Goal: Task Accomplishment & Management: Use online tool/utility

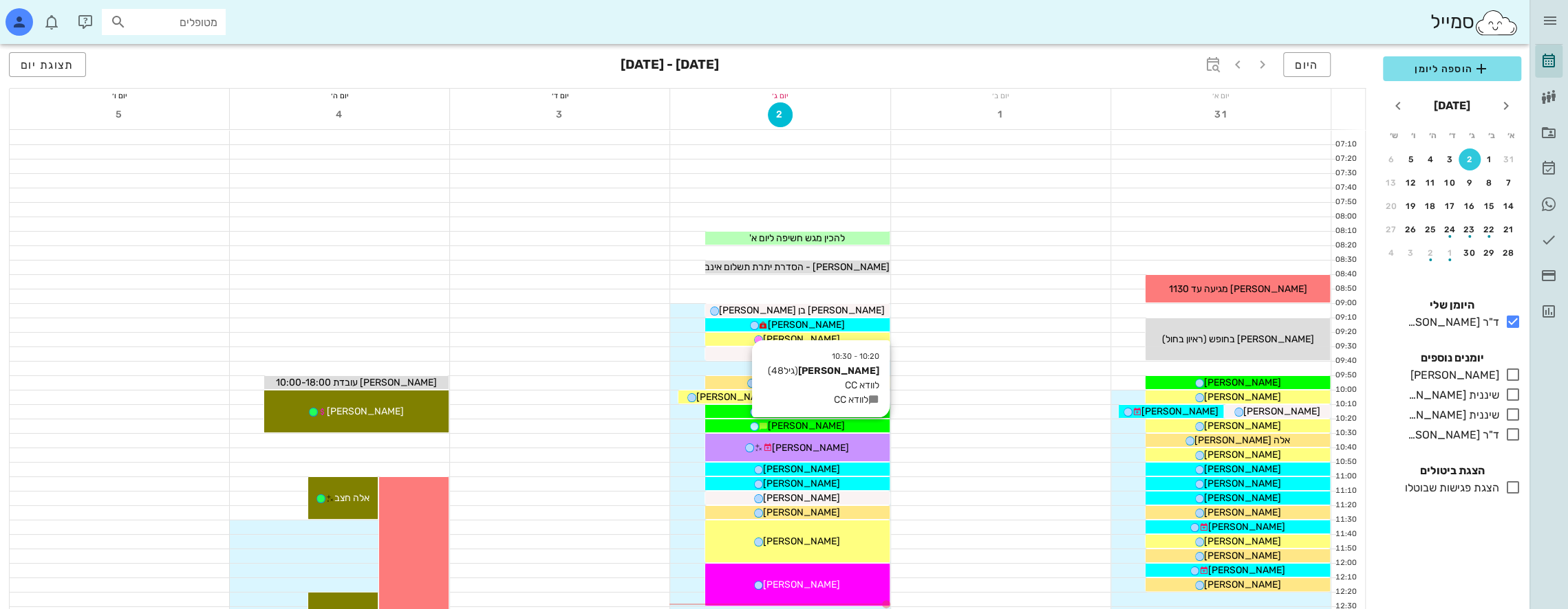
drag, startPoint x: 813, startPoint y: 422, endPoint x: 798, endPoint y: 426, distance: 15.5
click at [798, 426] on span "[PERSON_NAME]" at bounding box center [805, 425] width 77 height 12
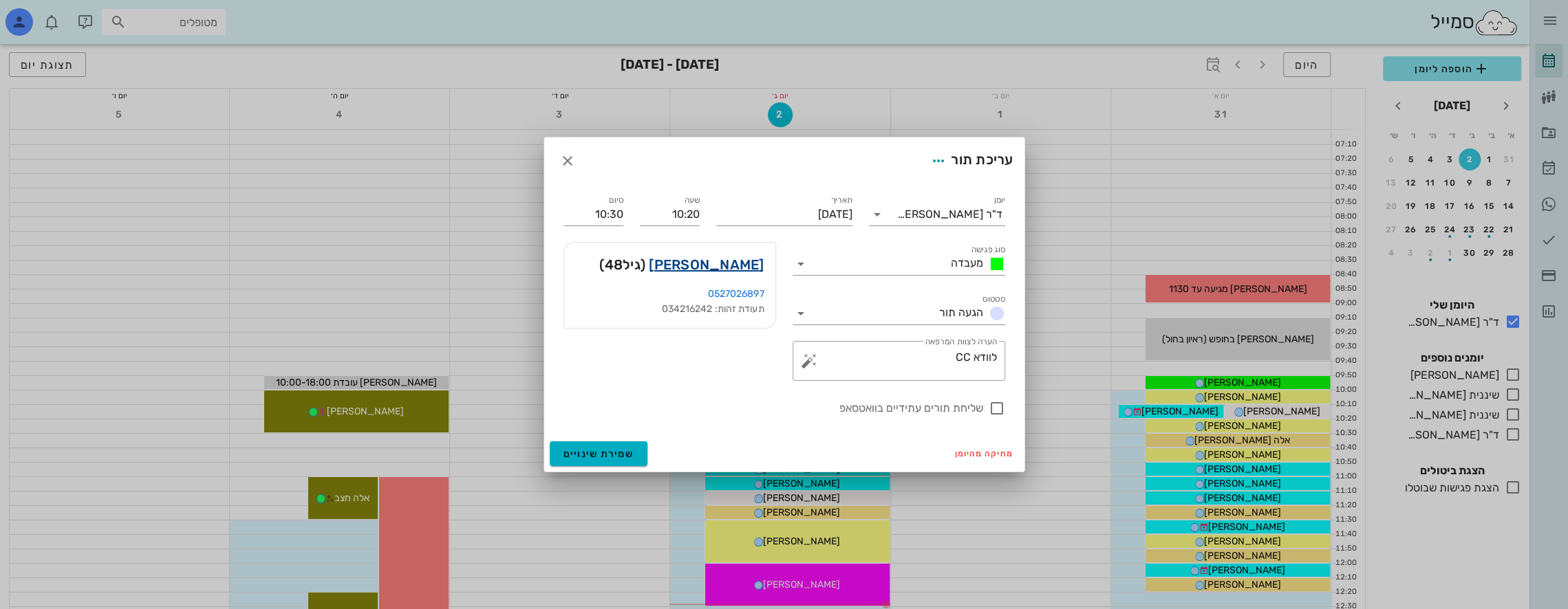
click at [728, 264] on link "[PERSON_NAME]" at bounding box center [706, 265] width 115 height 22
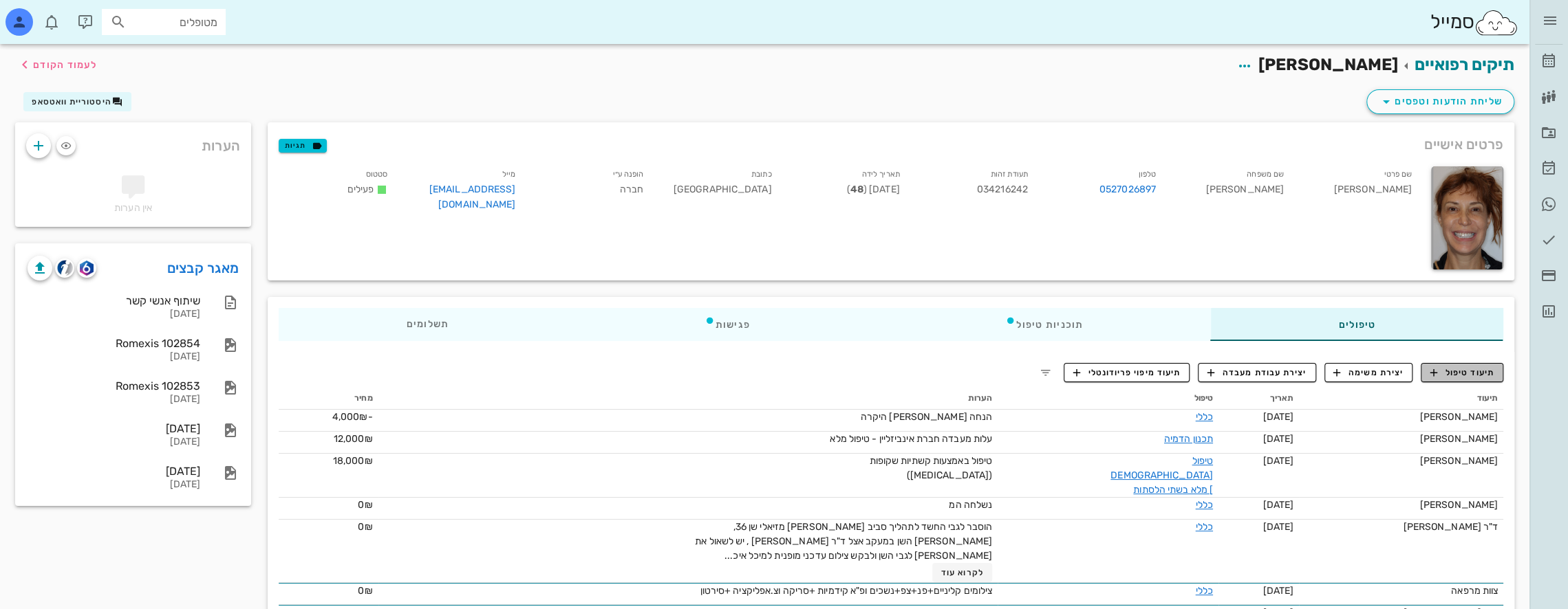
click at [1460, 372] on span "תיעוד טיפול" at bounding box center [1462, 372] width 64 height 13
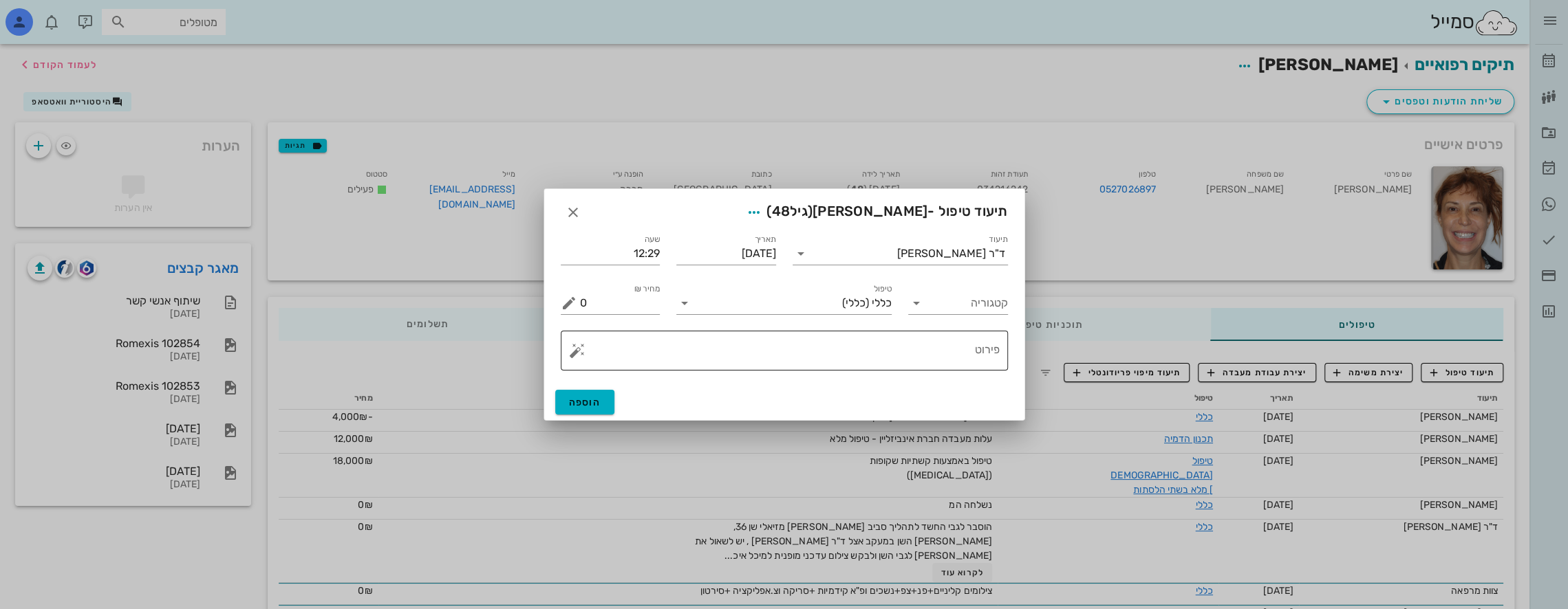
click at [571, 353] on button "button" at bounding box center [577, 351] width 16 height 16
click at [597, 296] on div "[MEDICAL_DATA]" at bounding box center [625, 295] width 112 height 27
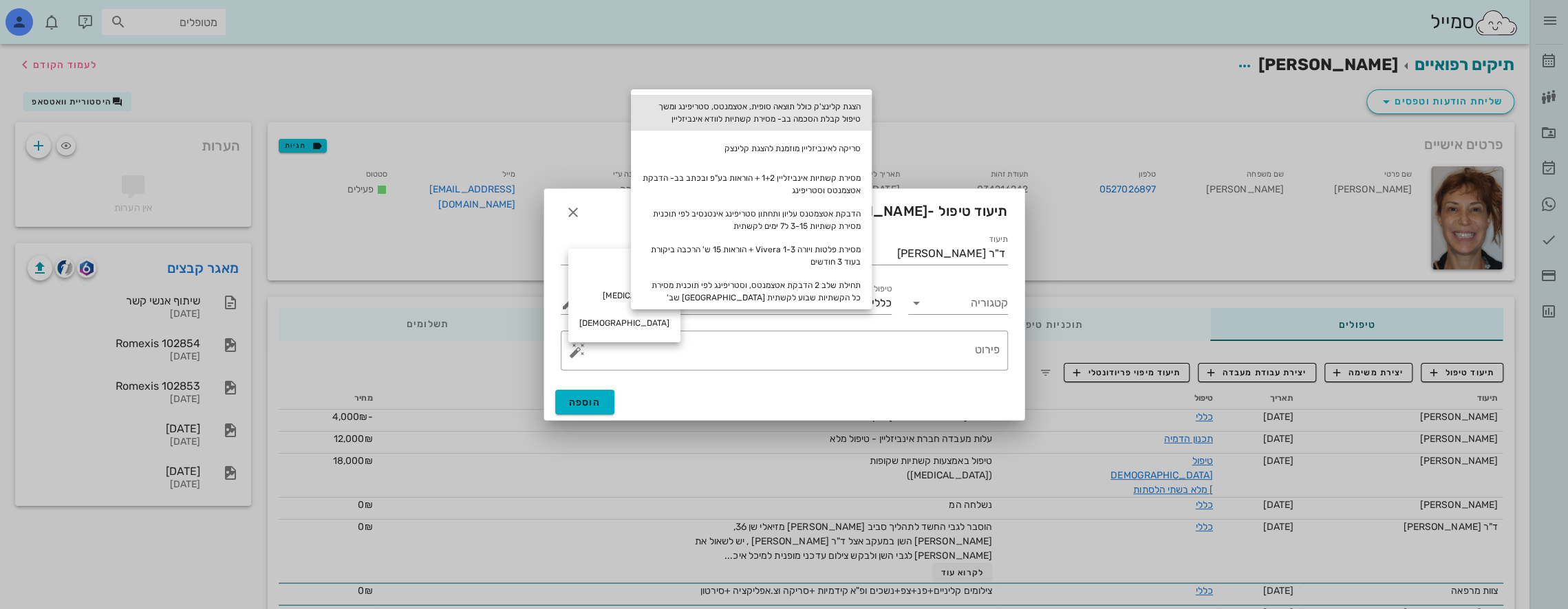
click at [769, 110] on div "הצגת קלינצ'ק כולל תוצאה סופית, אטצמנטס, סטריפינג ומשך טיפול קבלת הסכמה בב- מסיר…" at bounding box center [751, 112] width 240 height 35
type textarea "הצגת קלינצ'ק כולל תוצאה סופית, אטצמנטס, סטריפינג ומשך טיפול קבלת הסכמה בב- מסיר…"
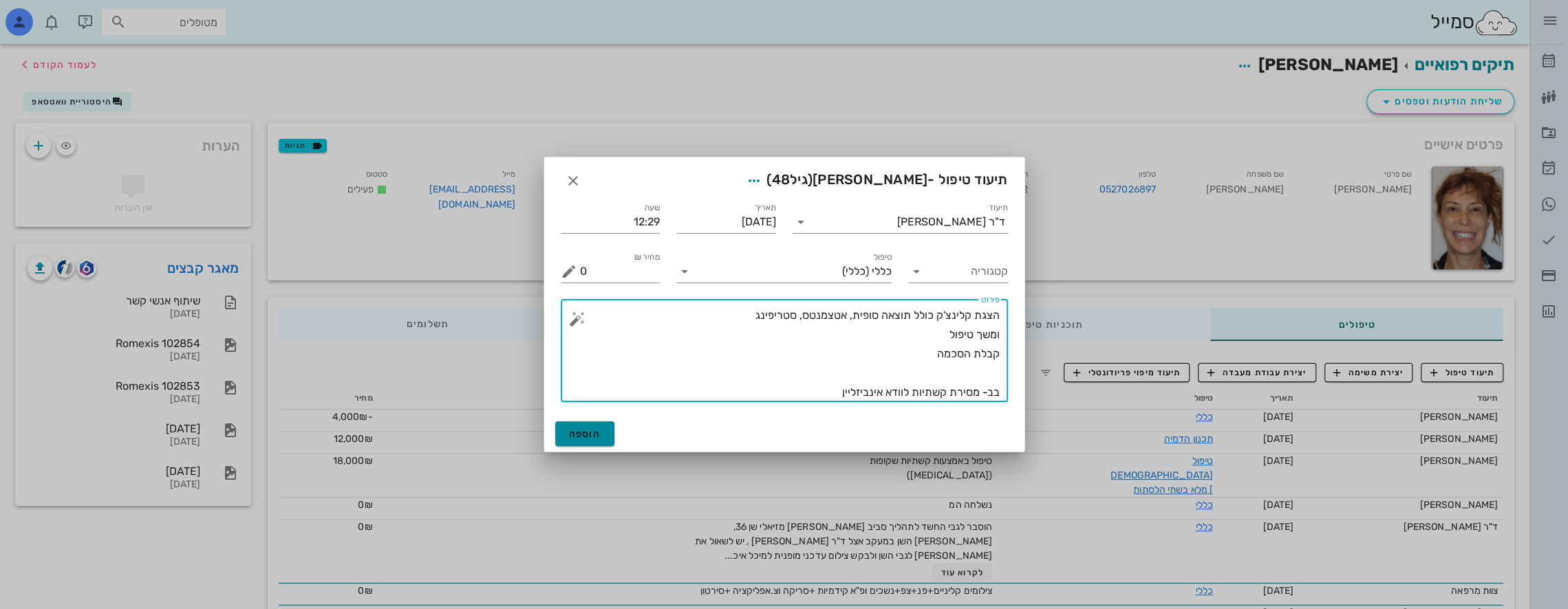
click at [597, 433] on span "הוספה" at bounding box center [585, 434] width 33 height 12
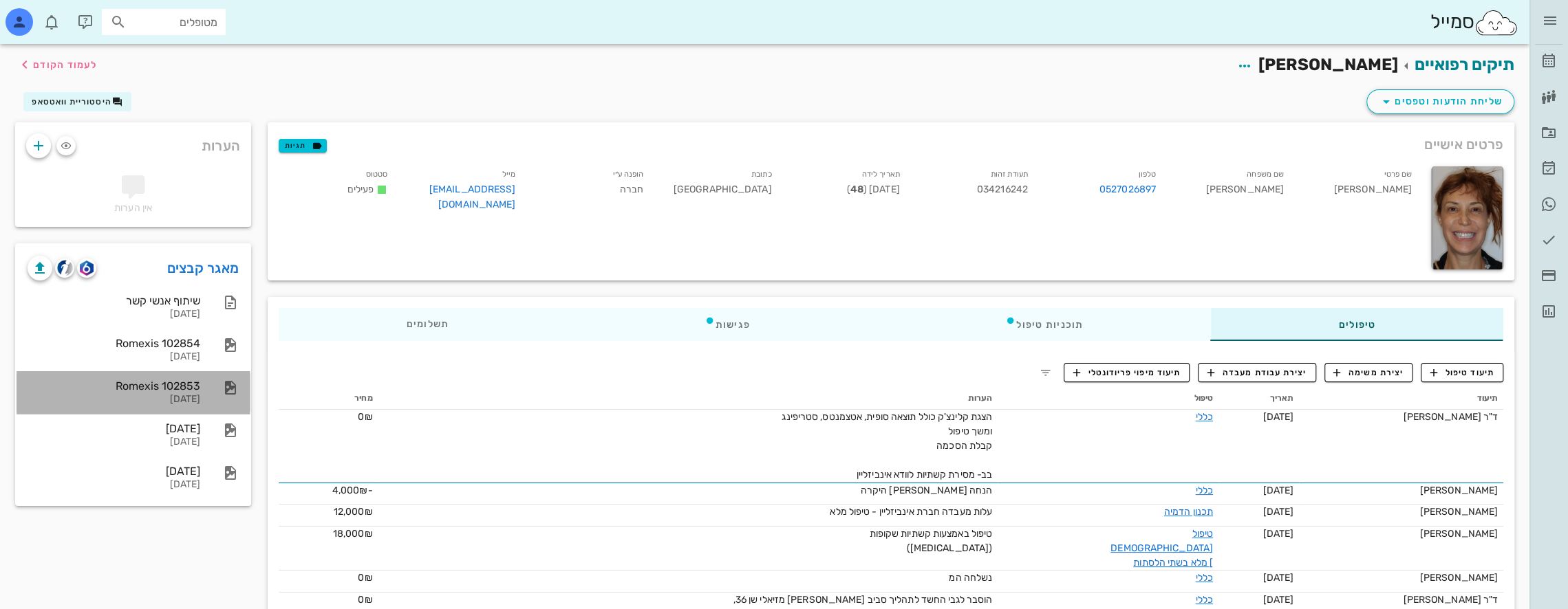
click at [44, 400] on div "[DATE]" at bounding box center [113, 400] width 172 height 12
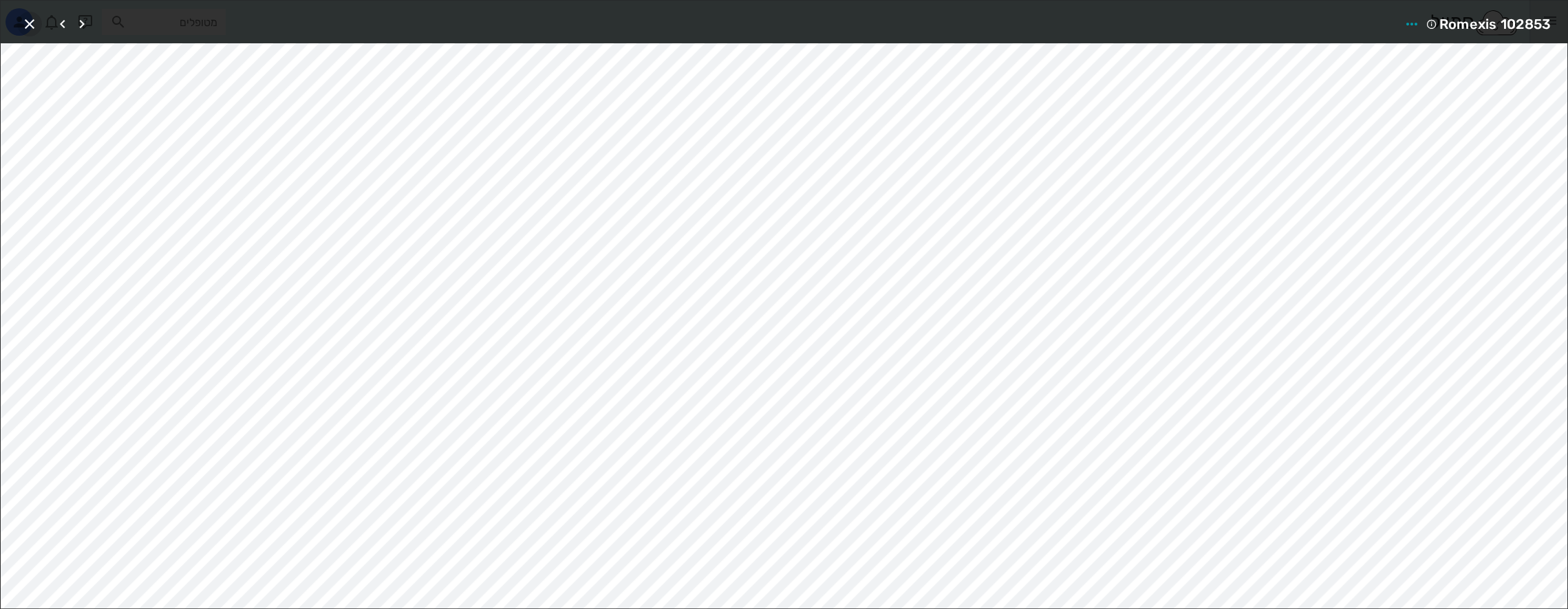
click at [38, 22] on span "button" at bounding box center [29, 24] width 24 height 16
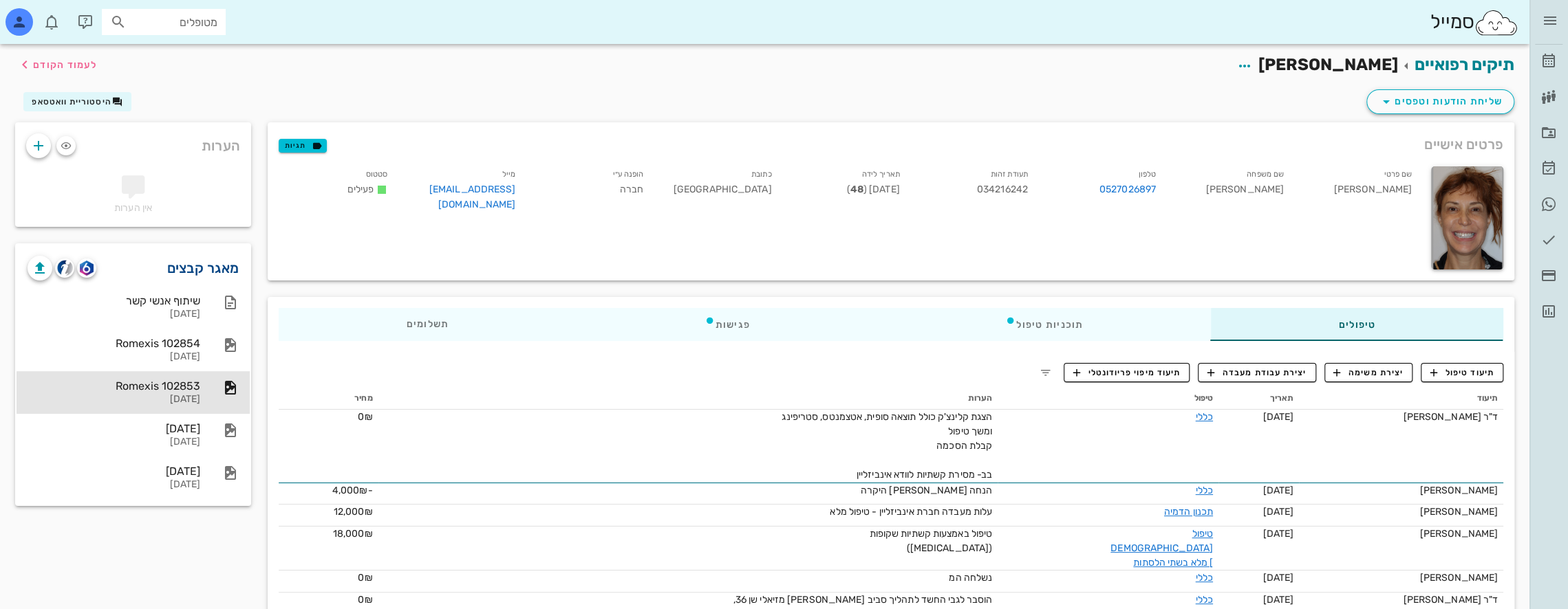
click at [224, 271] on link "מאגר קבצים" at bounding box center [203, 268] width 73 height 22
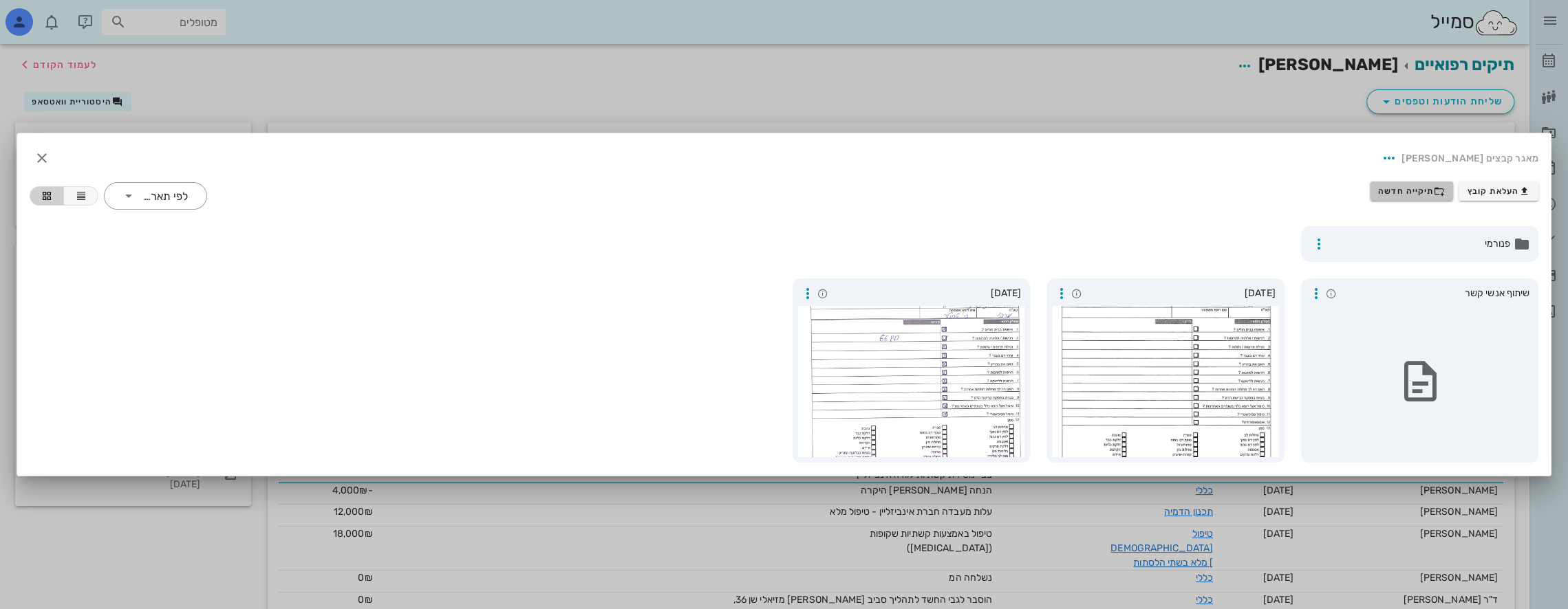
click at [1431, 191] on span "תיקייה חדשה" at bounding box center [1411, 191] width 67 height 11
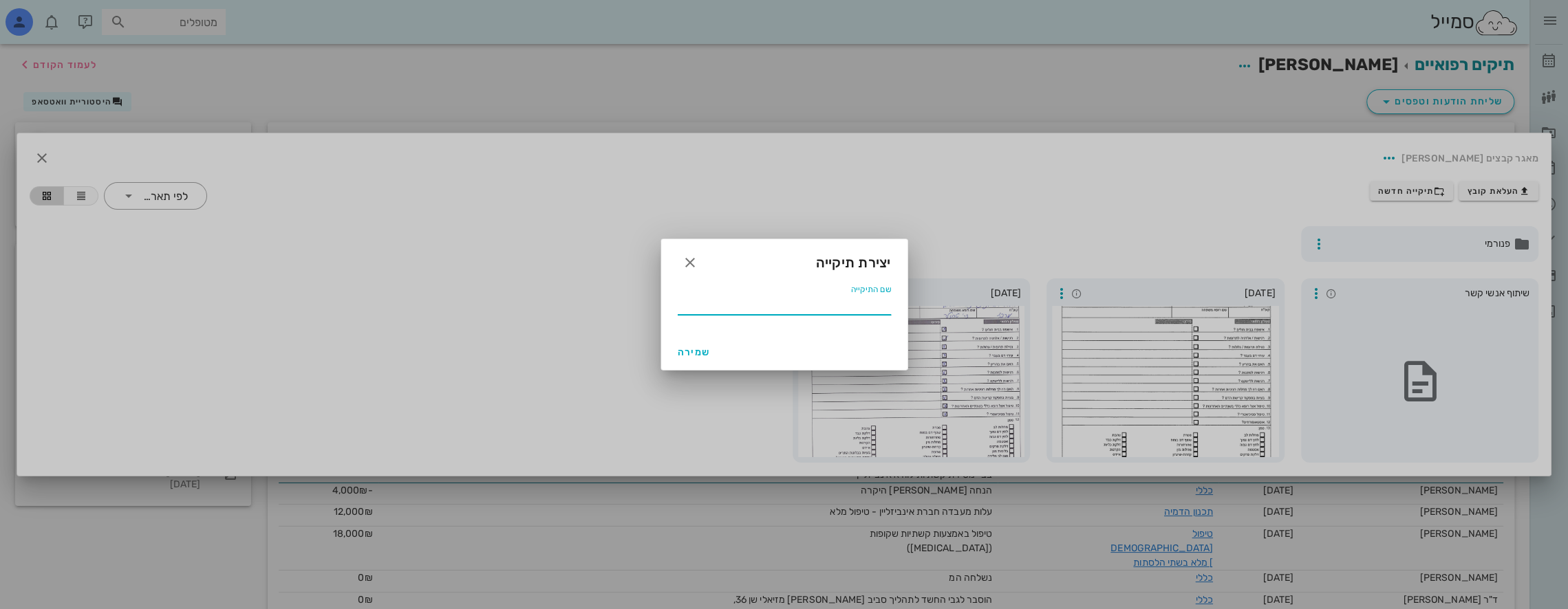
click at [852, 305] on input "שם התיקייה" at bounding box center [784, 304] width 213 height 22
type input "08 2025"
click at [699, 347] on span "שמירה" at bounding box center [694, 352] width 33 height 12
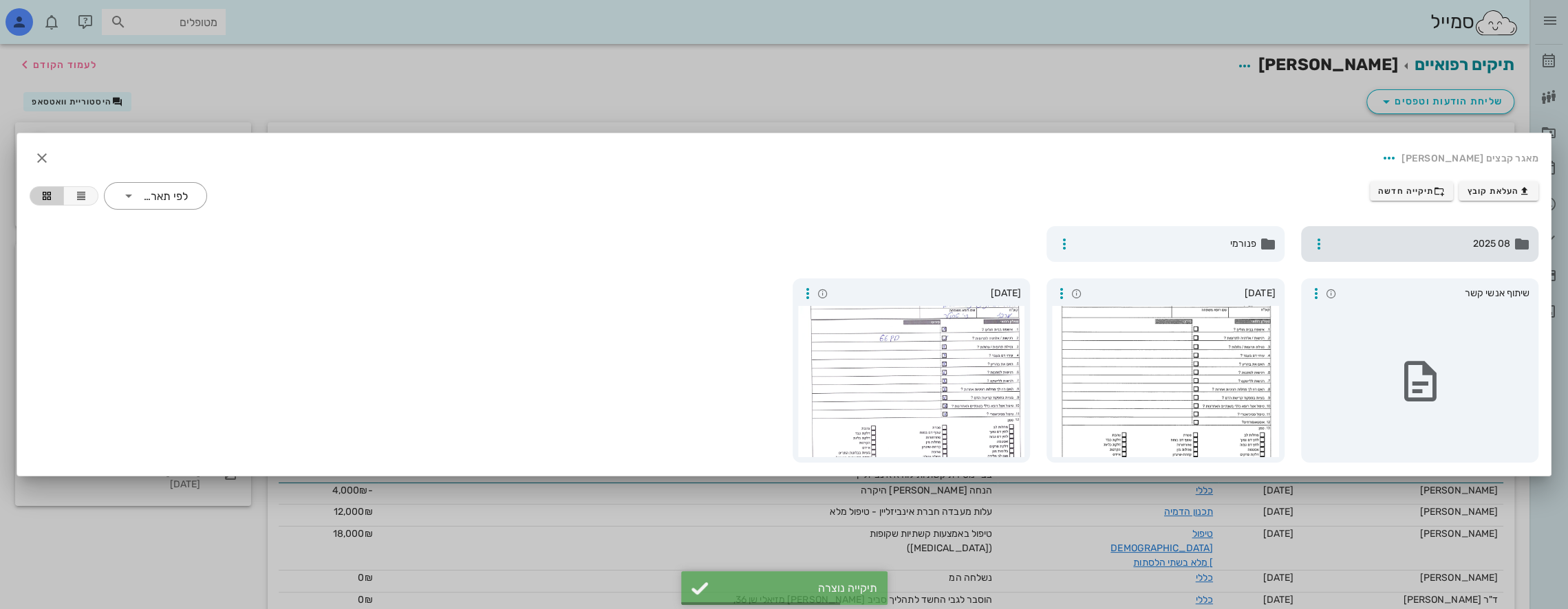
click at [1421, 229] on div "08 2025" at bounding box center [1419, 244] width 238 height 35
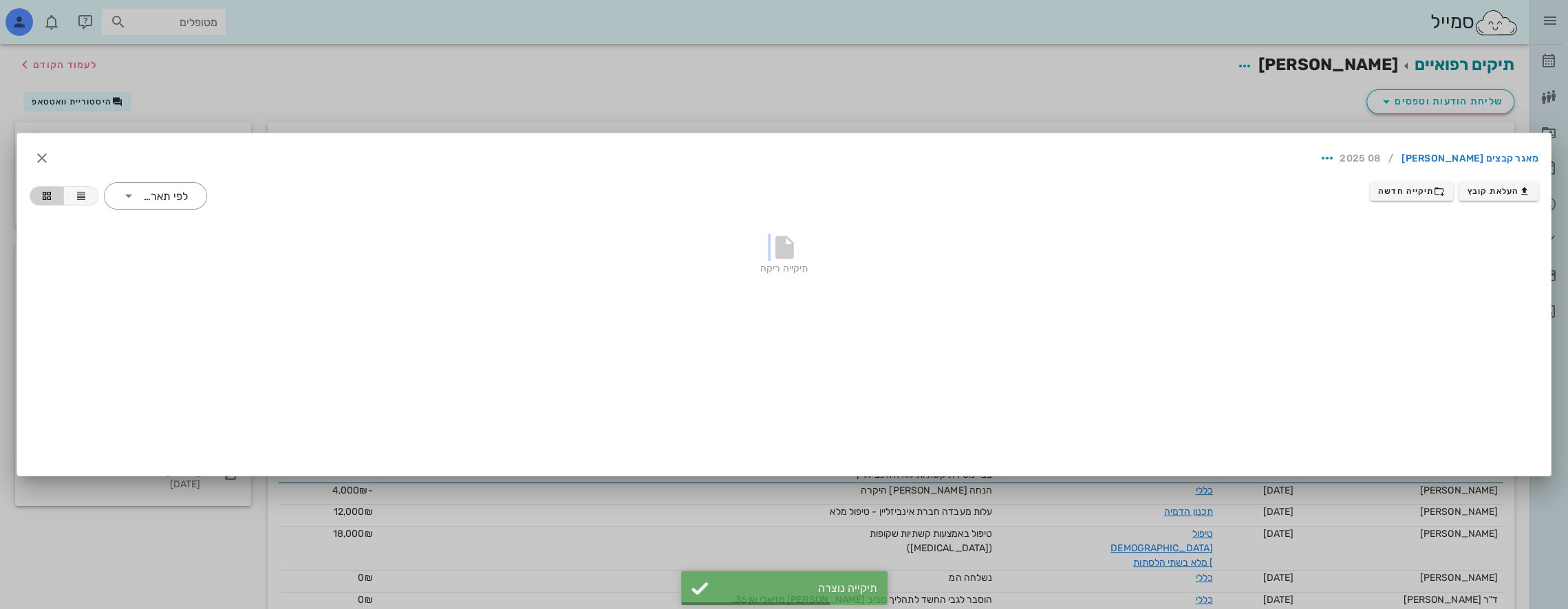
click at [1421, 229] on div "תיקייה ריקה" at bounding box center [784, 257] width 1508 height 96
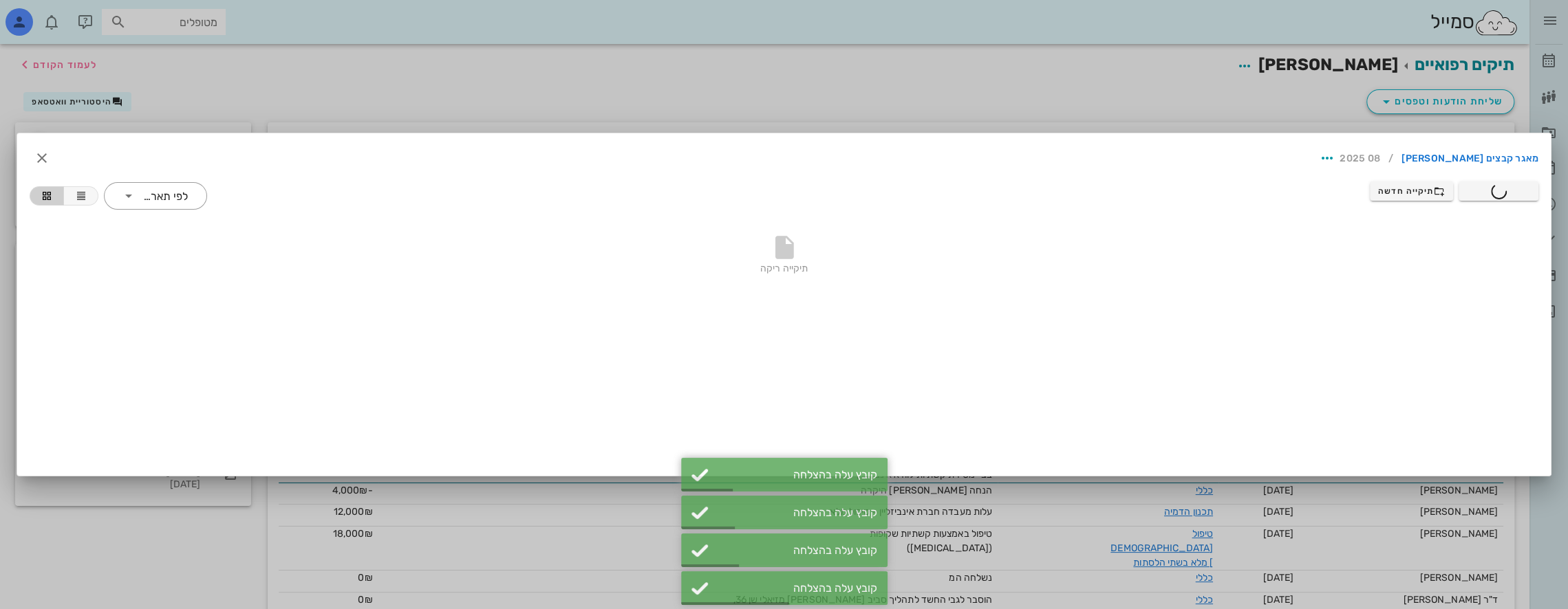
click at [1023, 43] on div at bounding box center [784, 304] width 1568 height 609
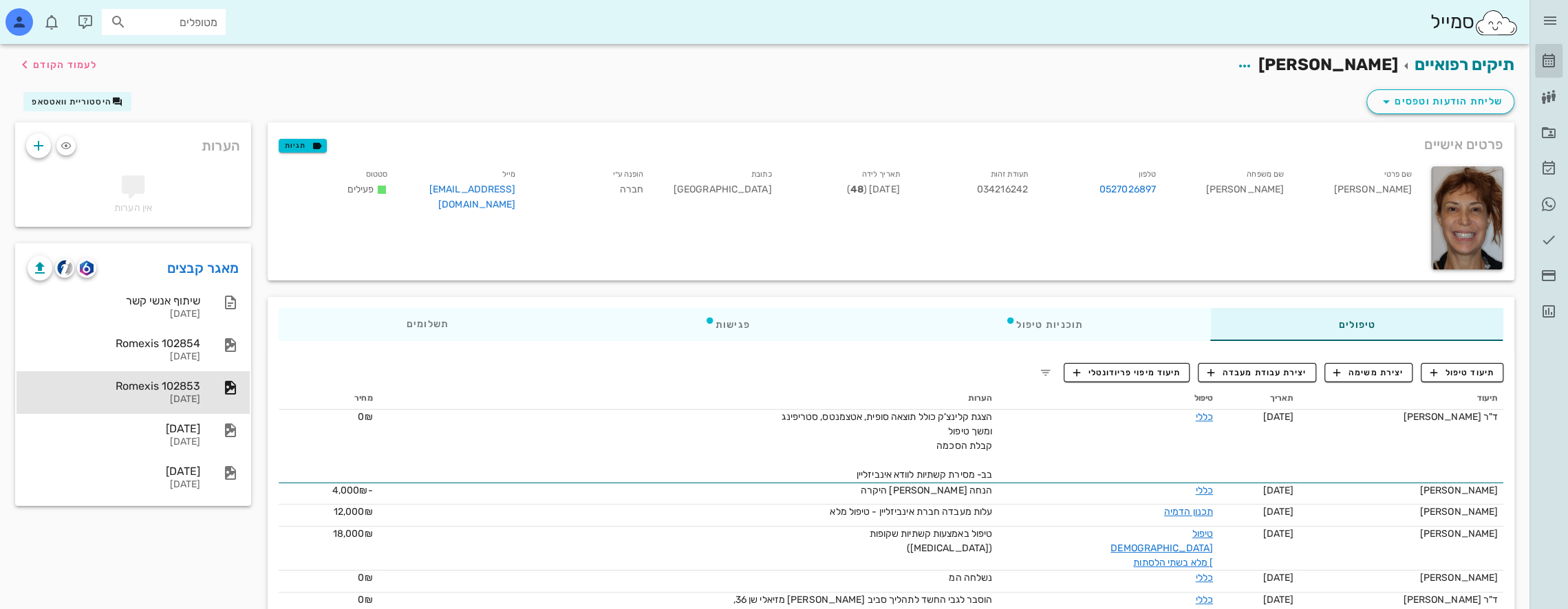
click at [1547, 62] on icon at bounding box center [1548, 61] width 16 height 16
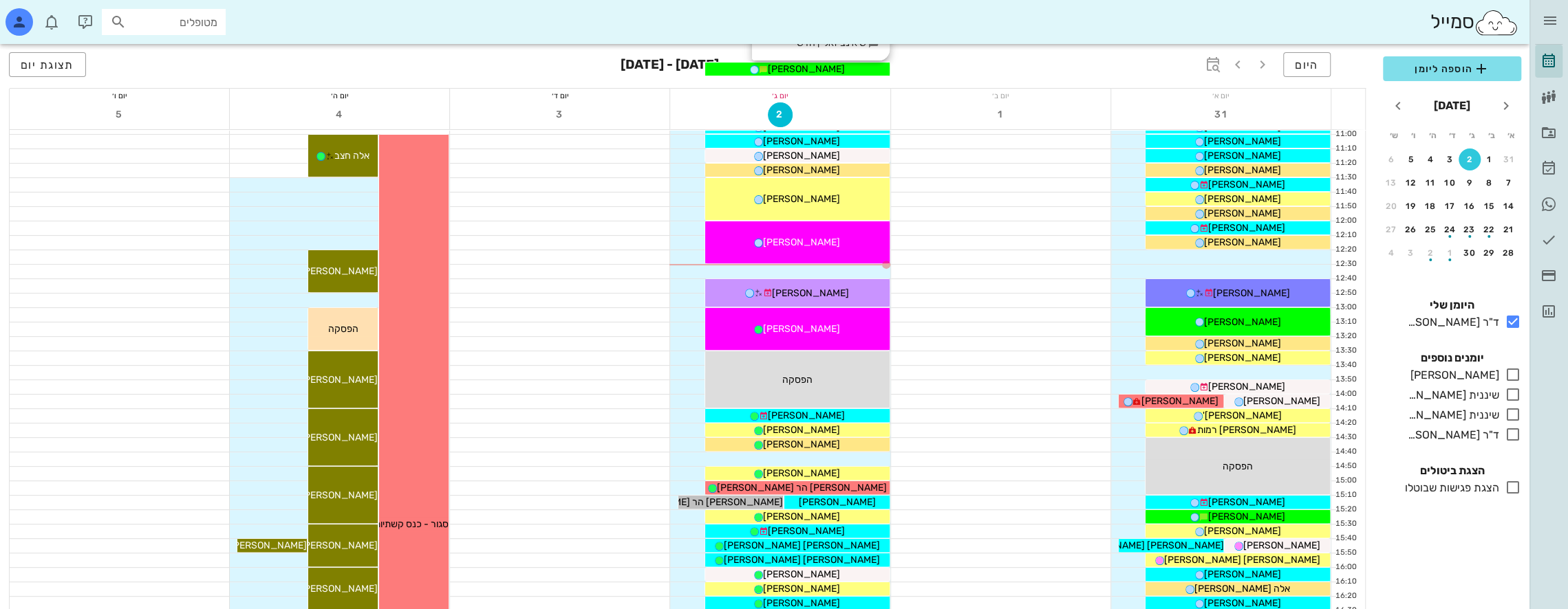
scroll to position [343, 0]
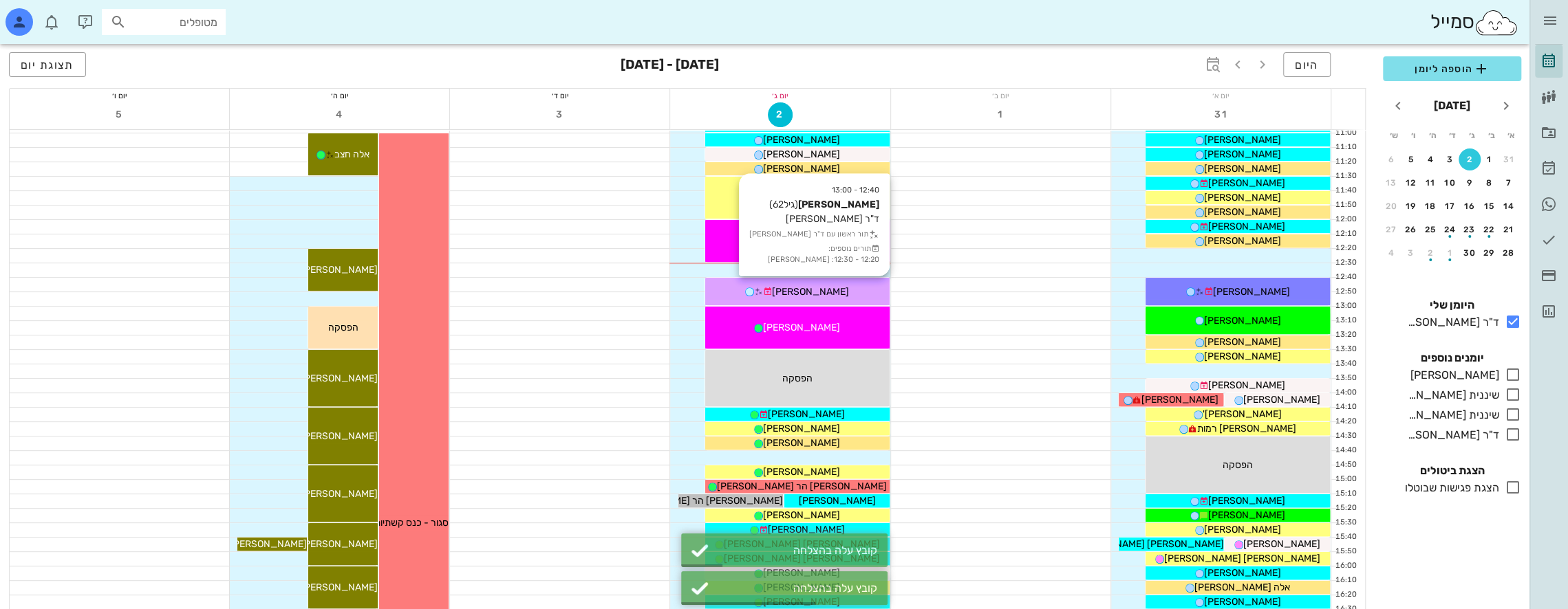
click at [822, 292] on span "[PERSON_NAME]" at bounding box center [810, 292] width 77 height 12
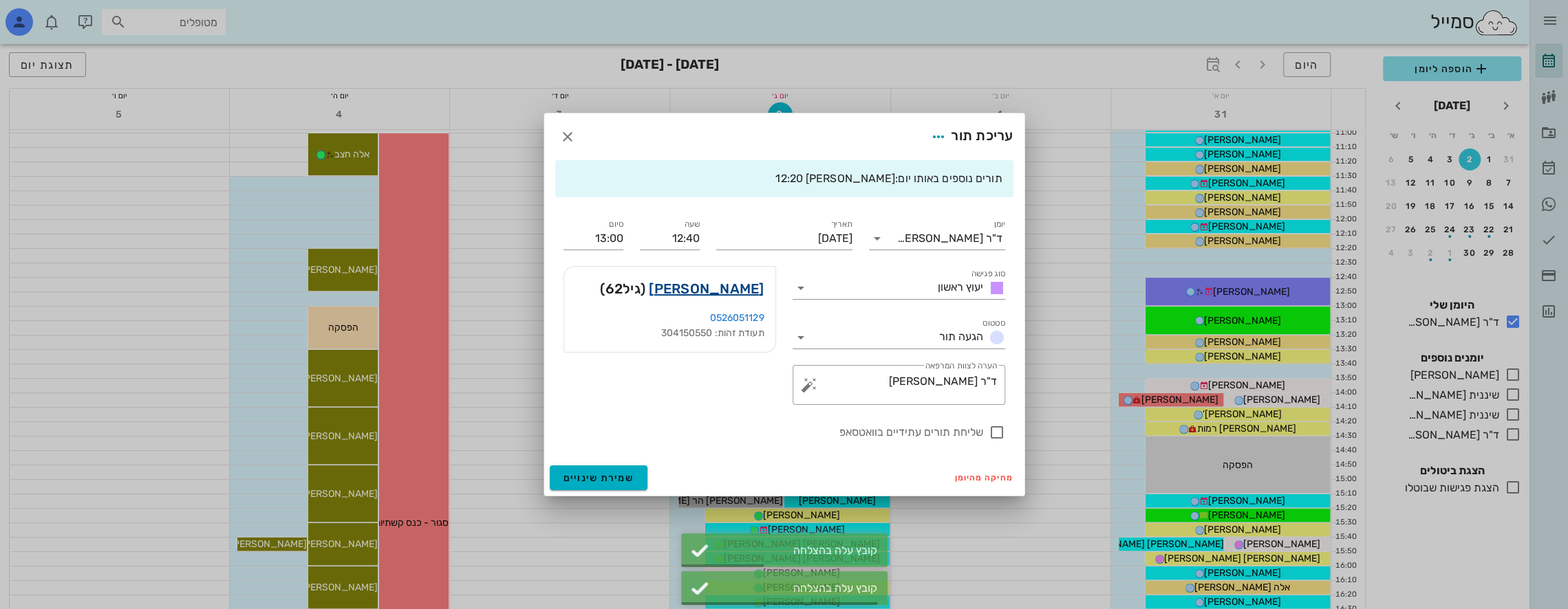
click at [746, 285] on link "[PERSON_NAME]" at bounding box center [706, 288] width 115 height 22
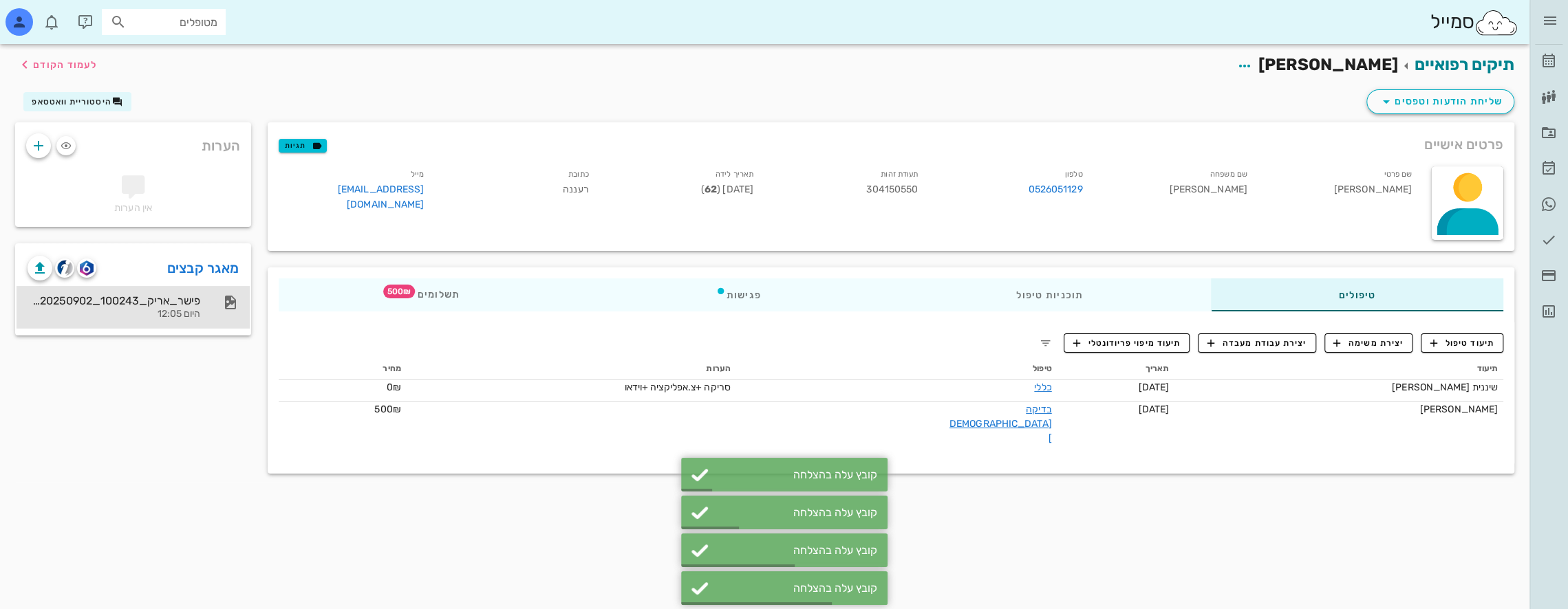
click at [170, 307] on div "פישר_אריק_Light box(1)_P1_20250902_100243 היום 12:05" at bounding box center [113, 307] width 172 height 43
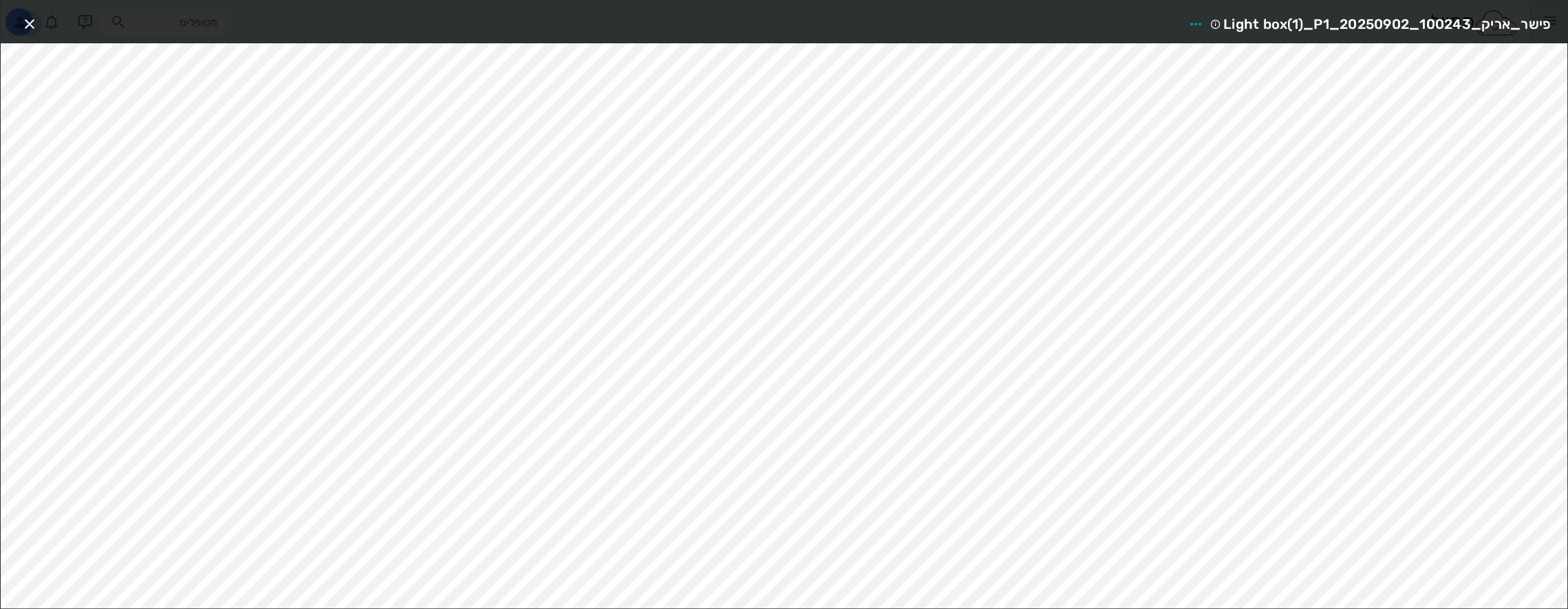
click at [33, 22] on icon "button" at bounding box center [30, 24] width 16 height 16
